Goal: Check status

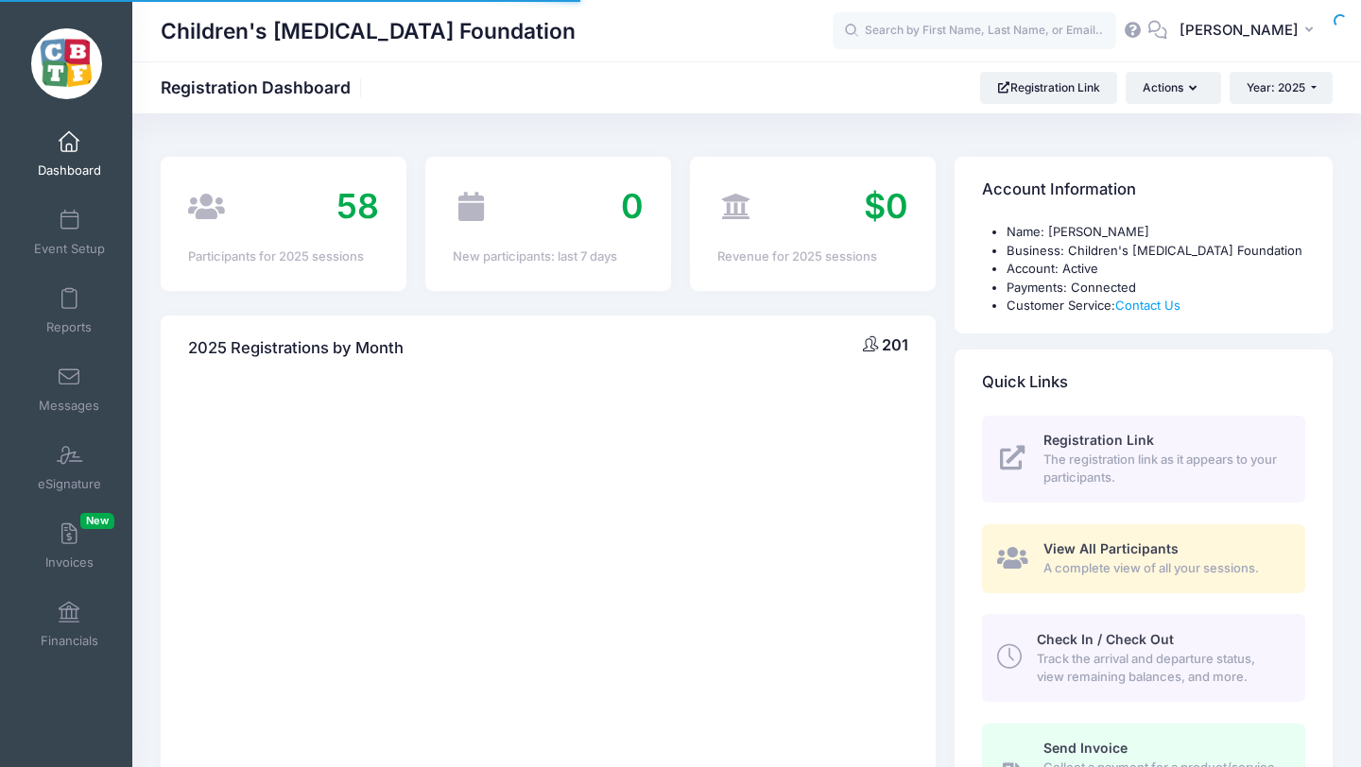
select select
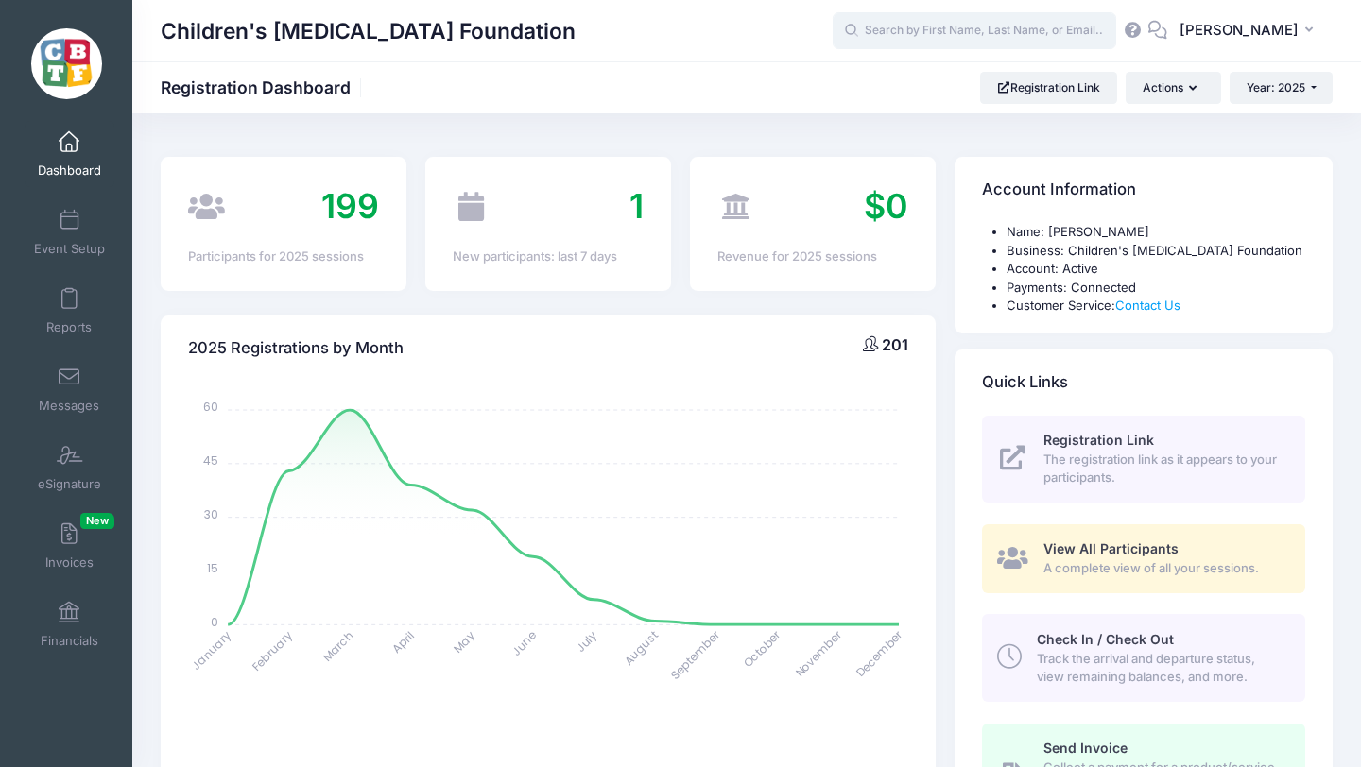
click at [933, 38] on input "text" at bounding box center [973, 31] width 283 height 38
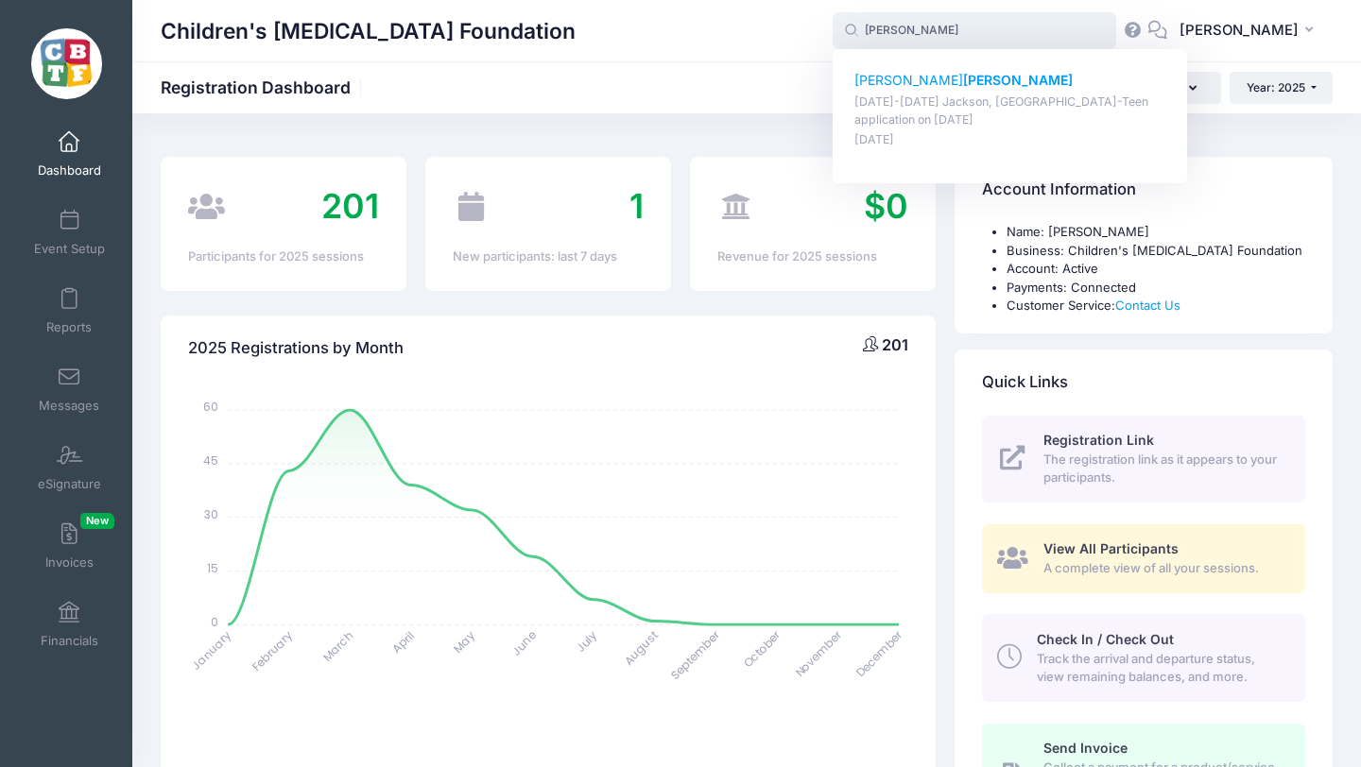
click at [963, 78] on strong "[PERSON_NAME]" at bounding box center [1018, 80] width 110 height 16
type input "[PERSON_NAME] ([DATE]-[DATE] [PERSON_NAME], [GEOGRAPHIC_DATA]-Teen application,…"
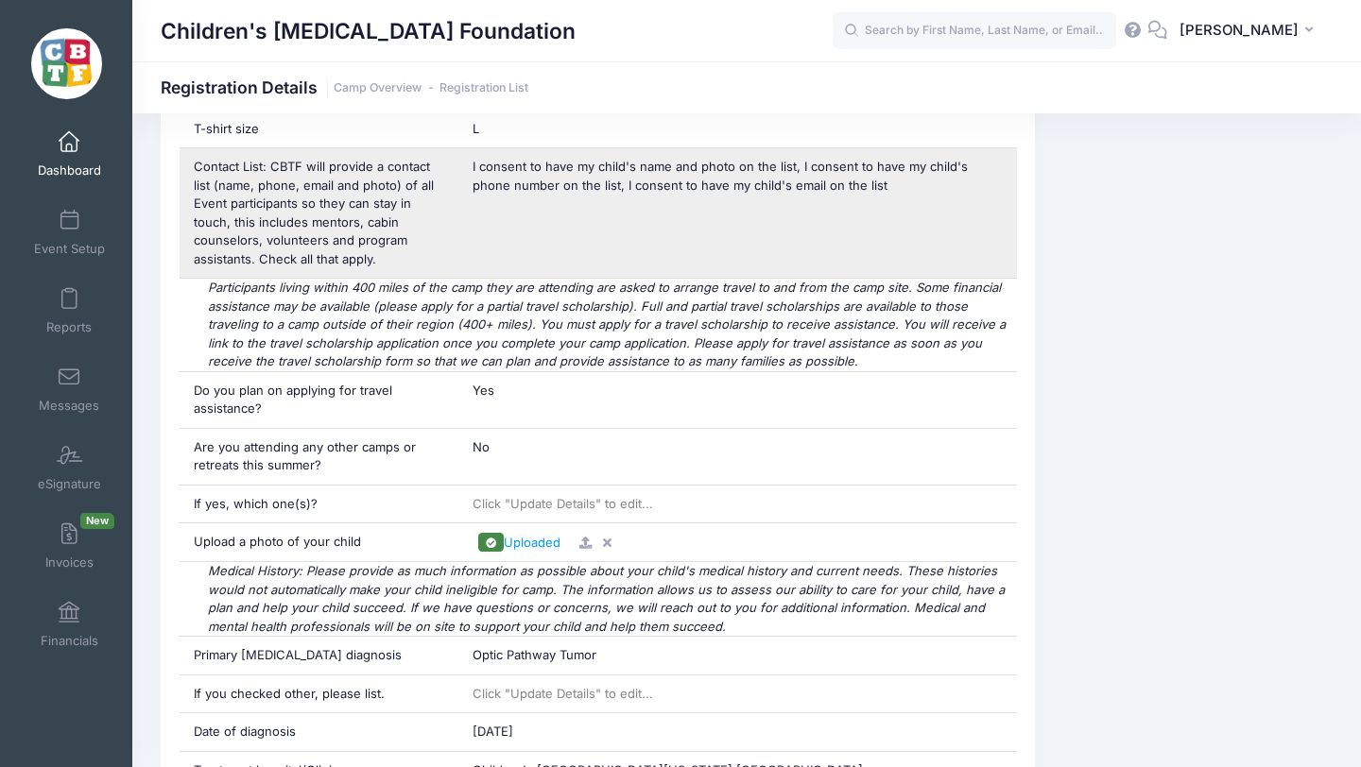
scroll to position [1208, 0]
